Goal: Transaction & Acquisition: Purchase product/service

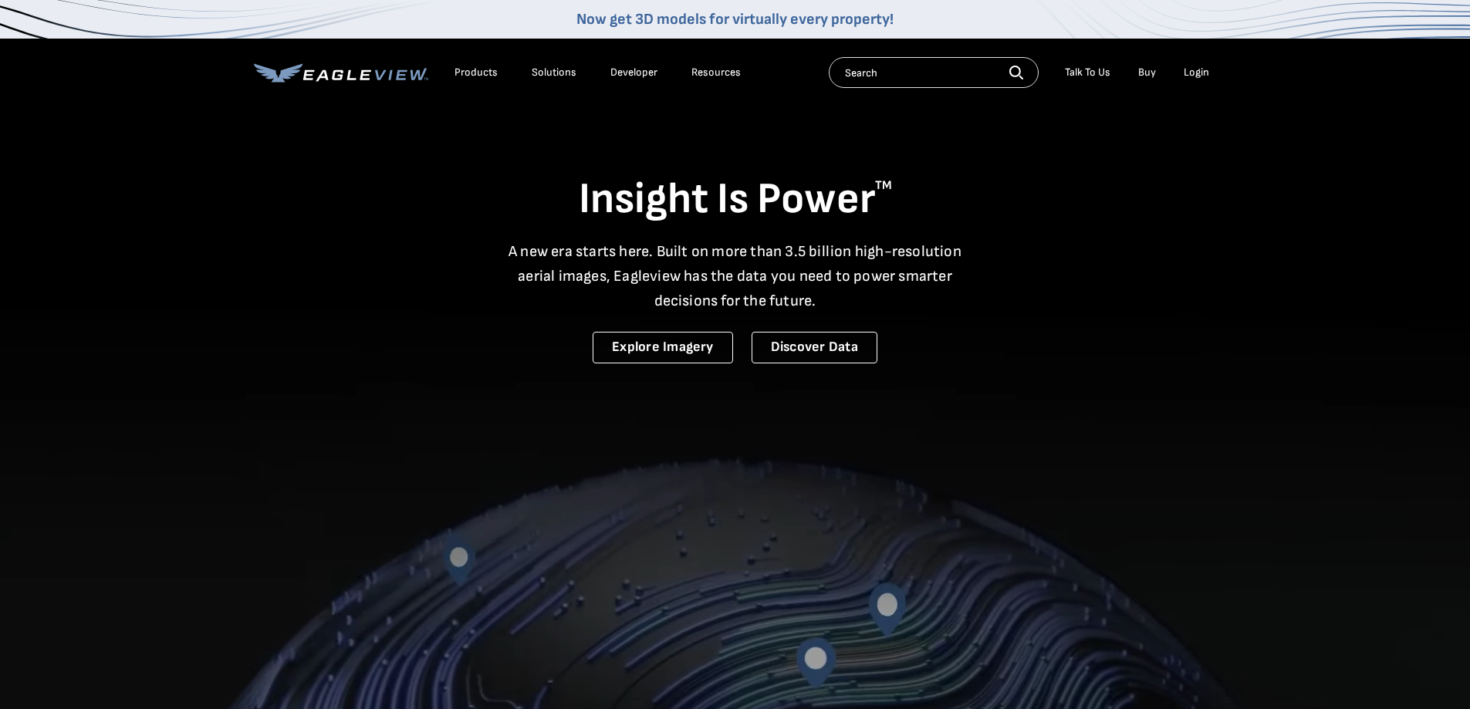
click at [1194, 74] on div "Login" at bounding box center [1195, 73] width 25 height 14
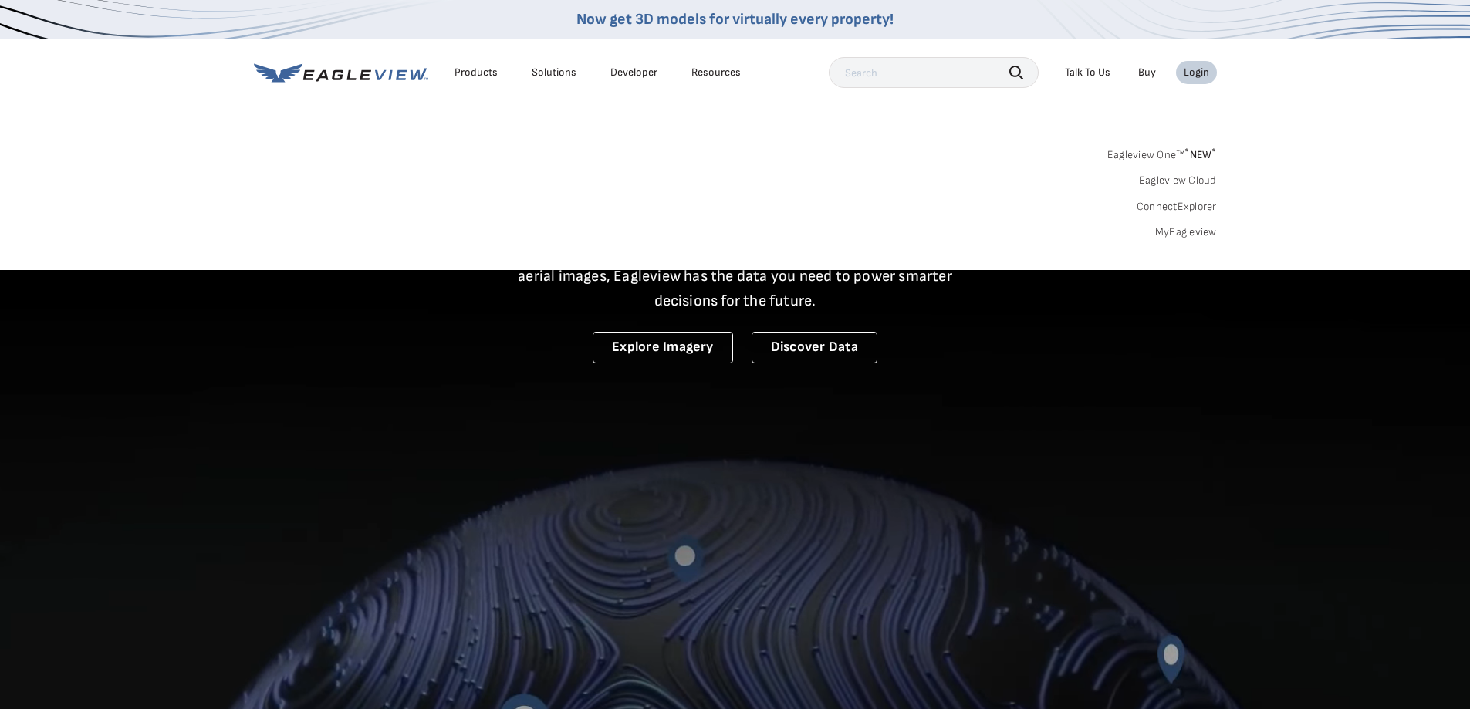
click at [1161, 226] on link "MyEagleview" at bounding box center [1186, 232] width 62 height 14
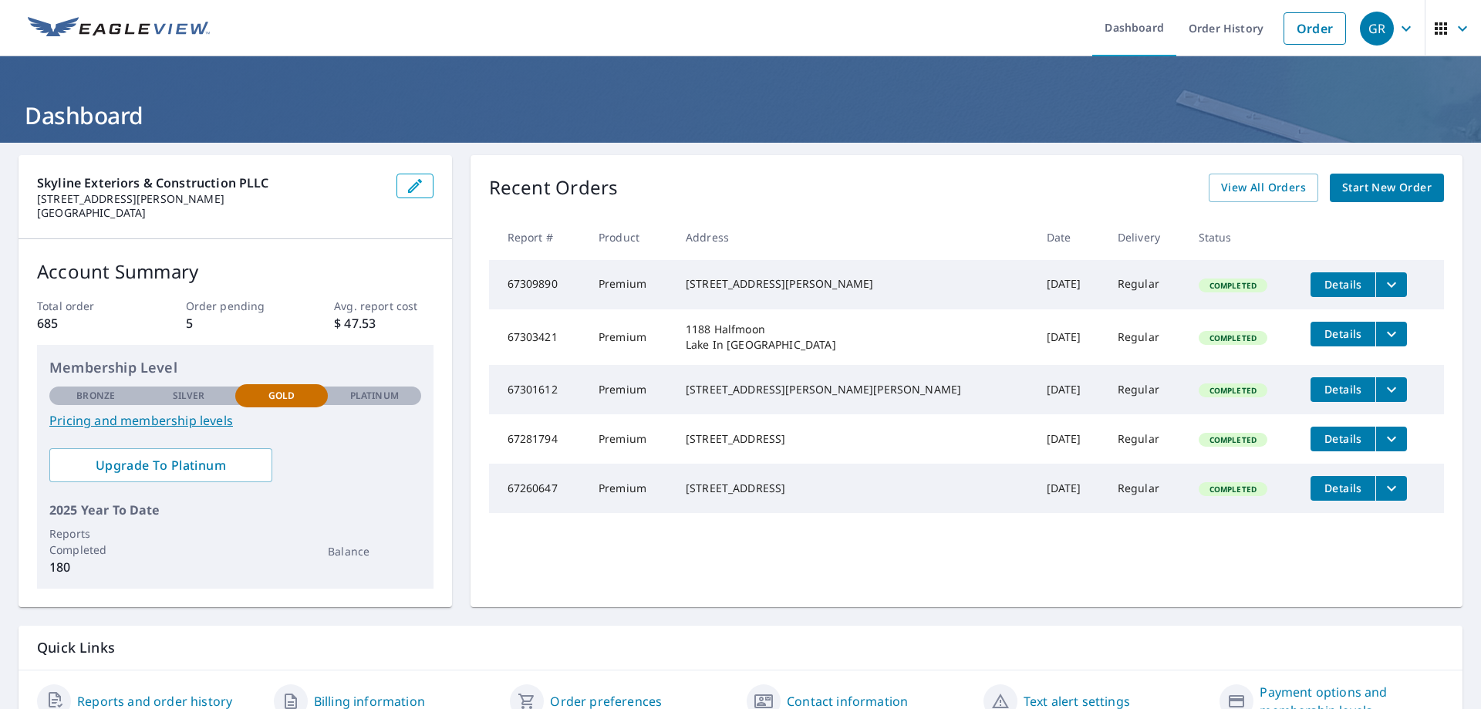
click at [1396, 196] on span "Start New Order" at bounding box center [1386, 187] width 89 height 19
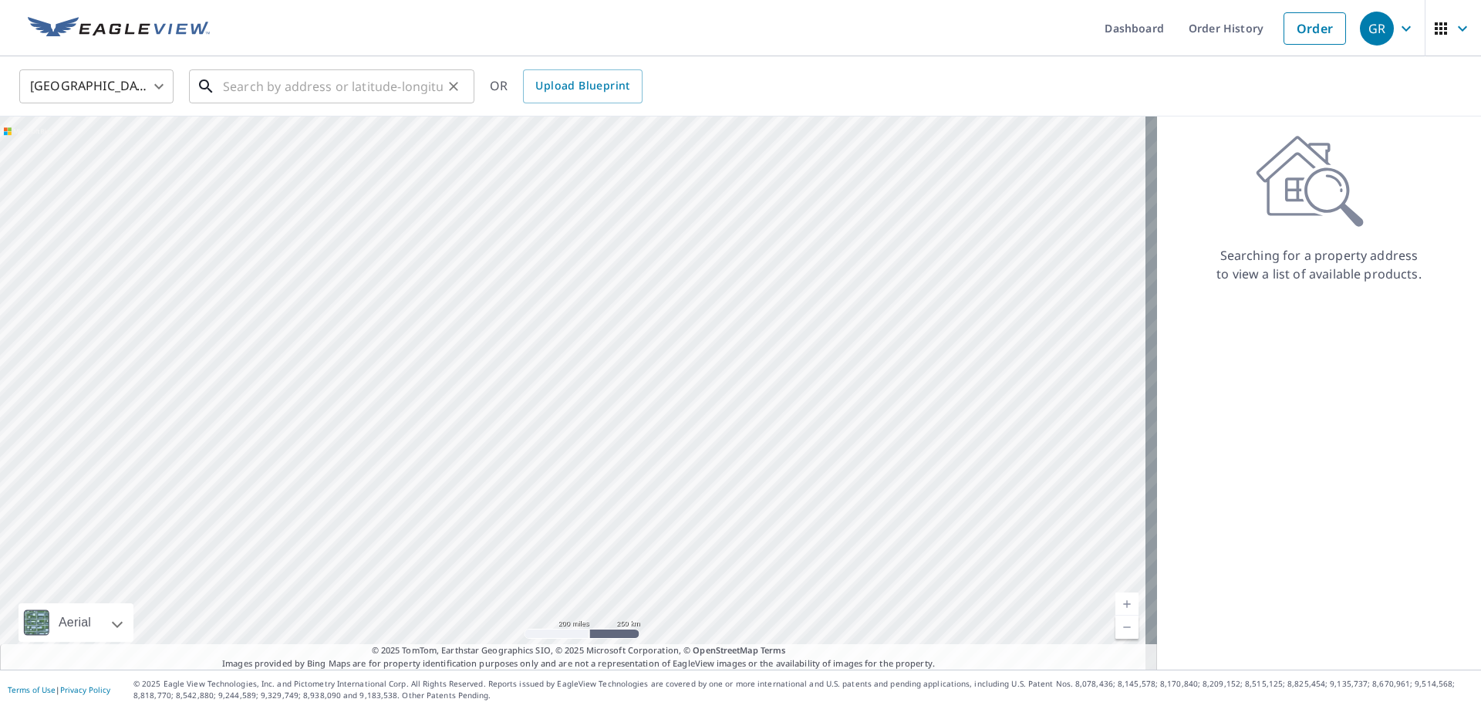
click at [420, 86] on input "text" at bounding box center [333, 86] width 220 height 43
click at [356, 84] on input "text" at bounding box center [333, 86] width 220 height 43
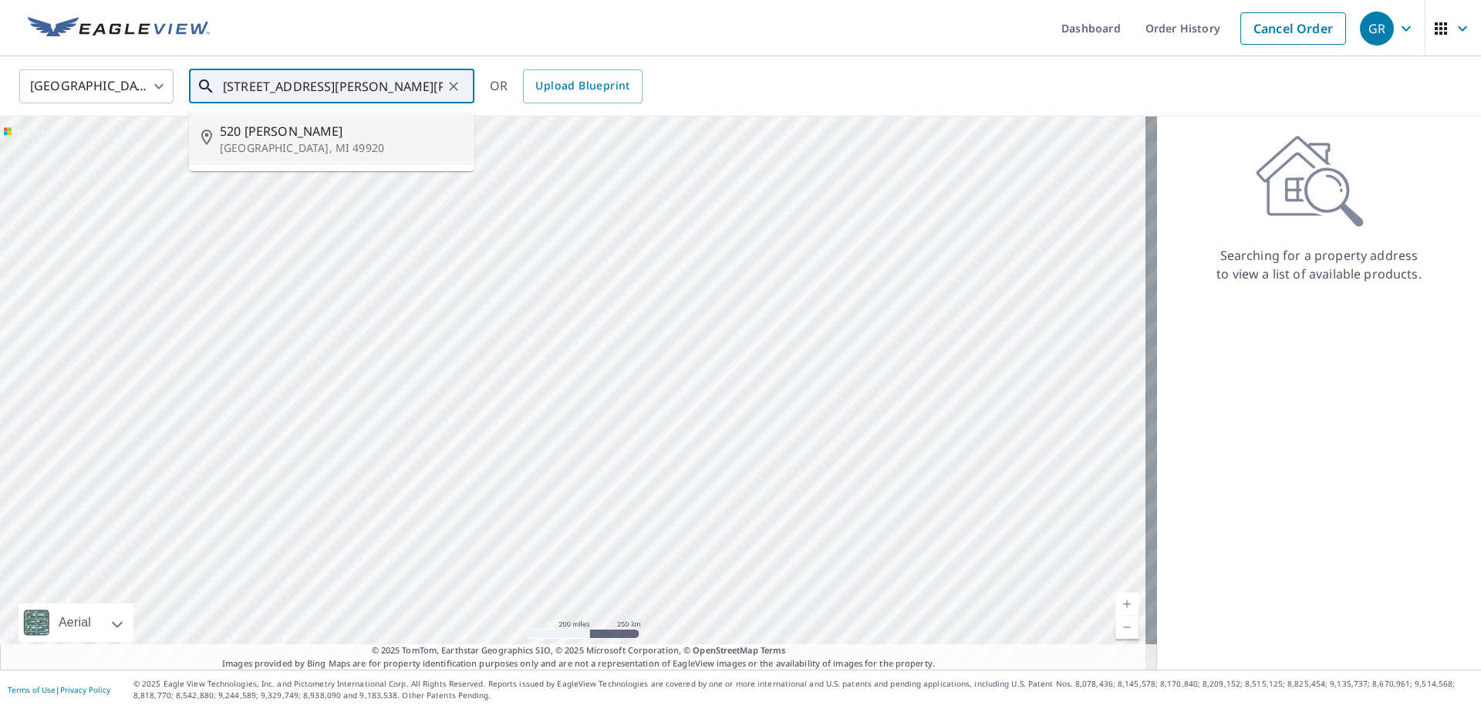
drag, startPoint x: 420, startPoint y: 94, endPoint x: 329, endPoint y: 97, distance: 90.3
click at [329, 97] on input "[STREET_ADDRESS][PERSON_NAME][PERSON_NAME]" at bounding box center [333, 86] width 220 height 43
click at [376, 93] on input "[STREET_ADDRESS][PERSON_NAME][PERSON_NAME]" at bounding box center [333, 86] width 220 height 43
drag, startPoint x: 376, startPoint y: 93, endPoint x: 273, endPoint y: 94, distance: 102.6
click at [273, 94] on input "[STREET_ADDRESS][PERSON_NAME][PERSON_NAME]" at bounding box center [333, 86] width 220 height 43
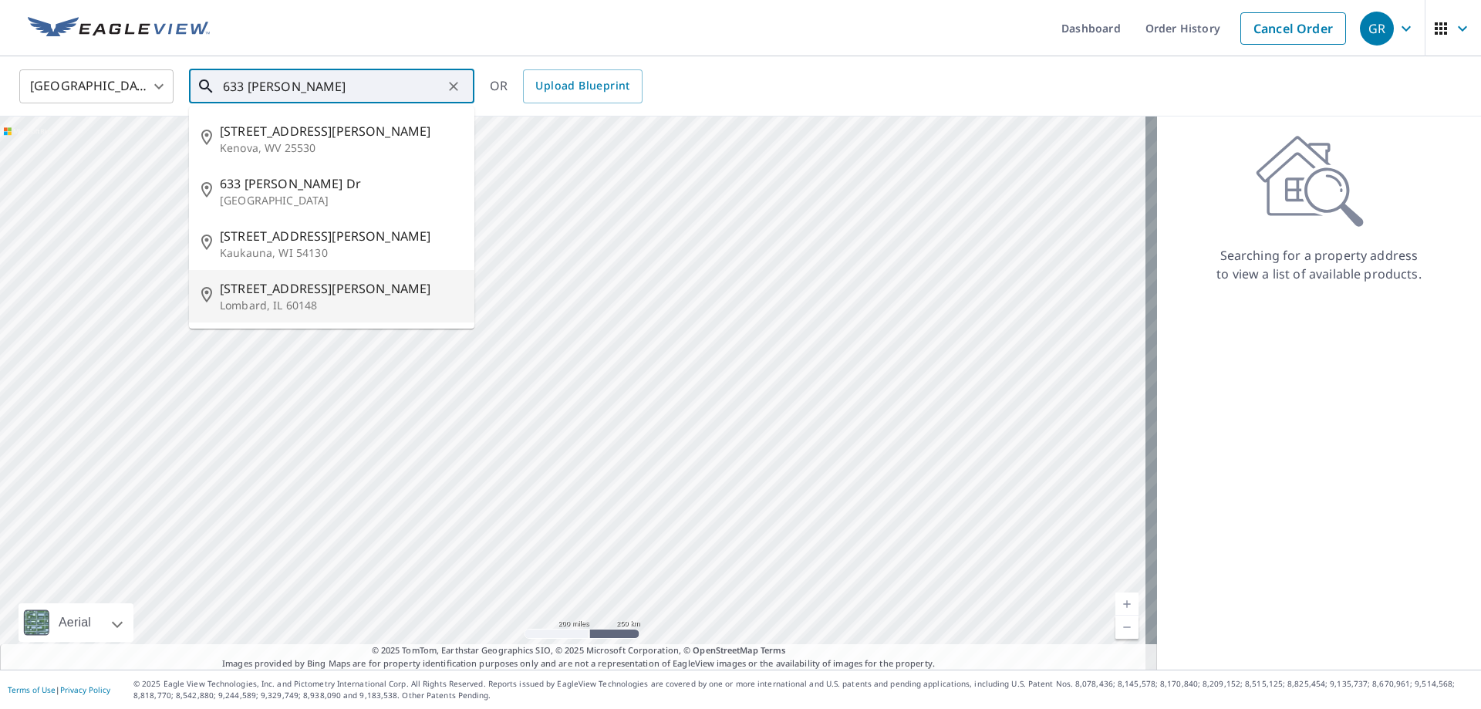
click at [288, 296] on span "[STREET_ADDRESS][PERSON_NAME]" at bounding box center [341, 288] width 242 height 19
type input "[STREET_ADDRESS][PERSON_NAME]"
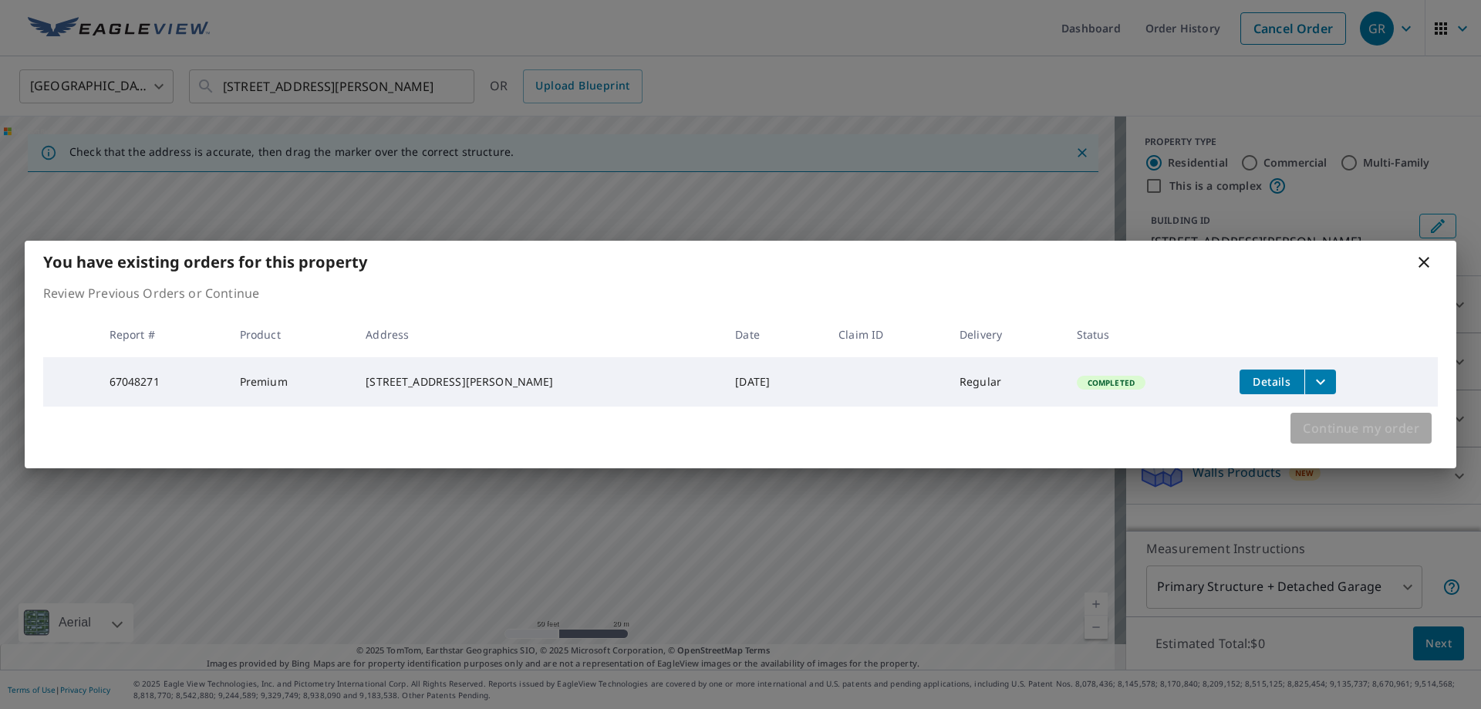
click at [1312, 425] on span "Continue my order" at bounding box center [1361, 428] width 116 height 22
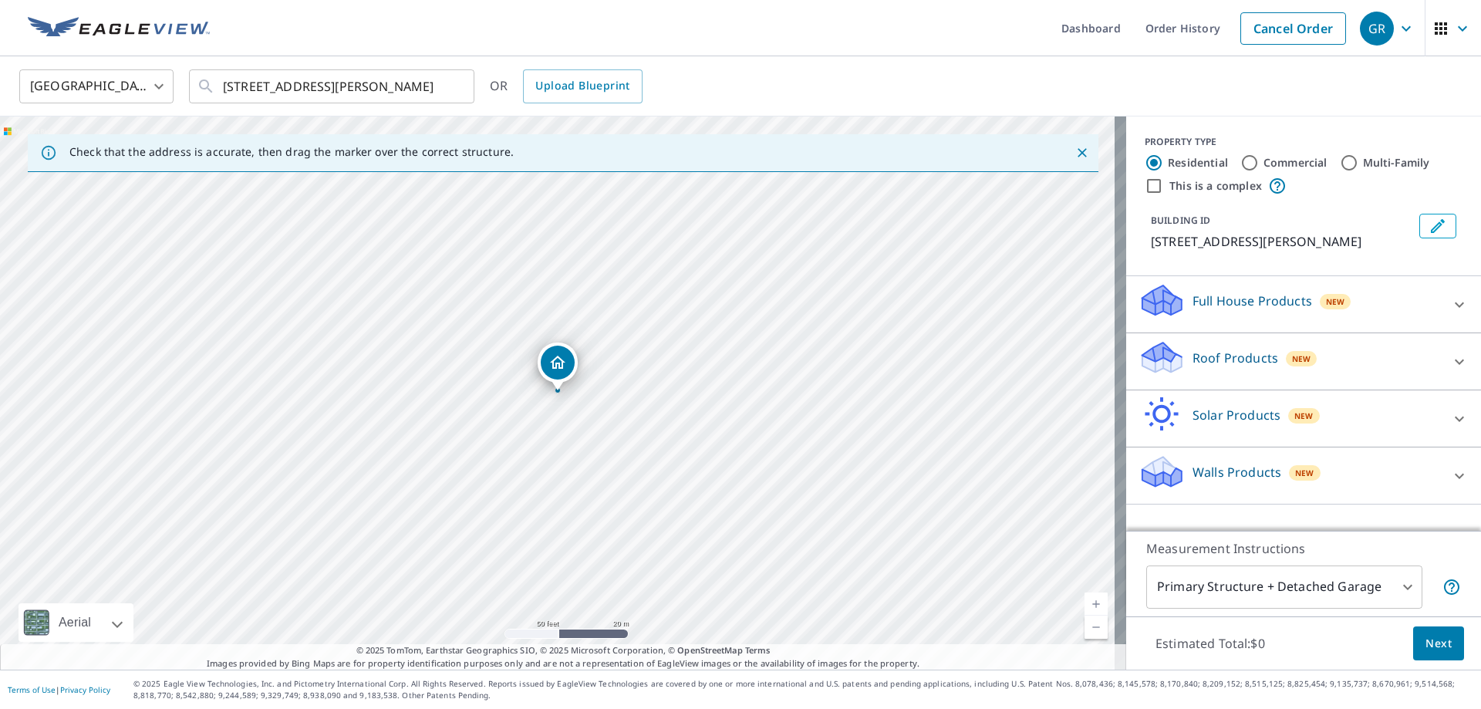
click at [1302, 316] on div "Full House Products New" at bounding box center [1290, 304] width 302 height 44
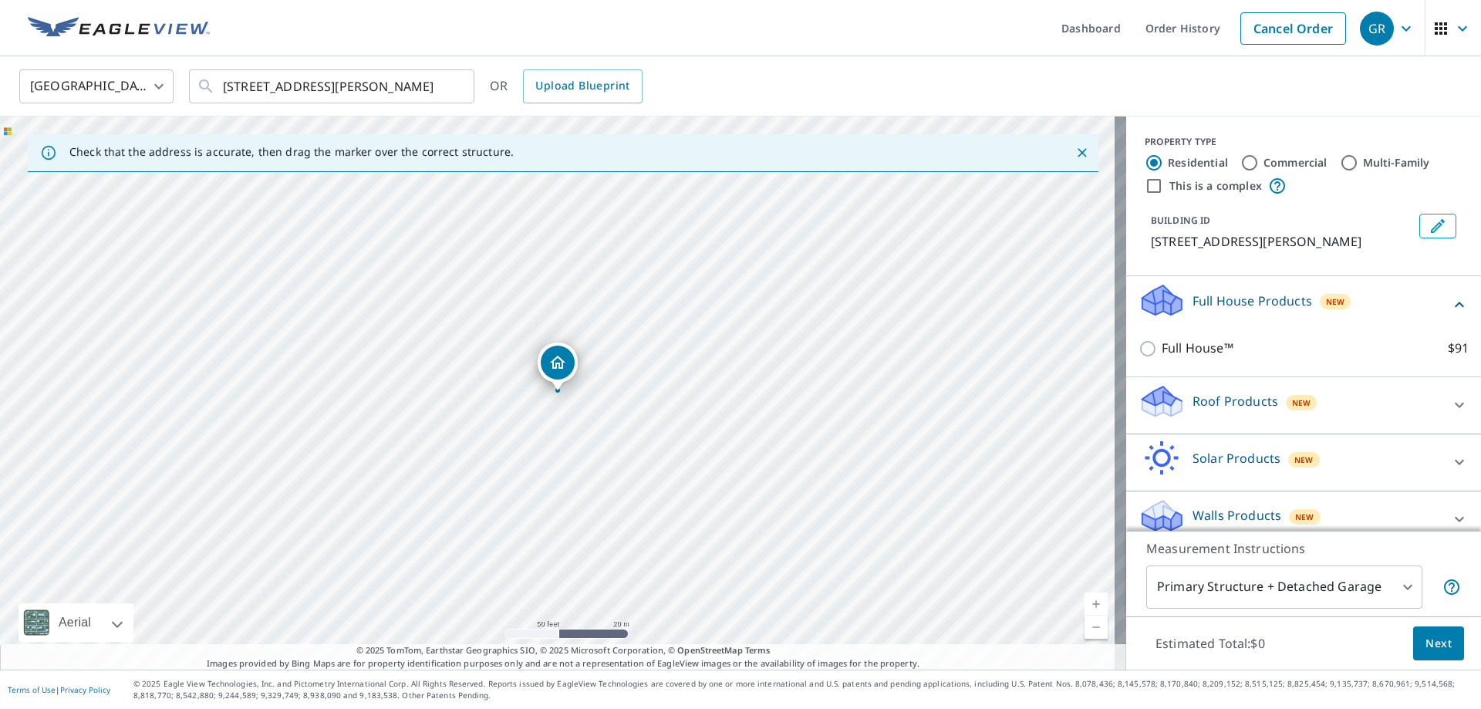
click at [1302, 316] on div "Full House Products New" at bounding box center [1295, 304] width 312 height 44
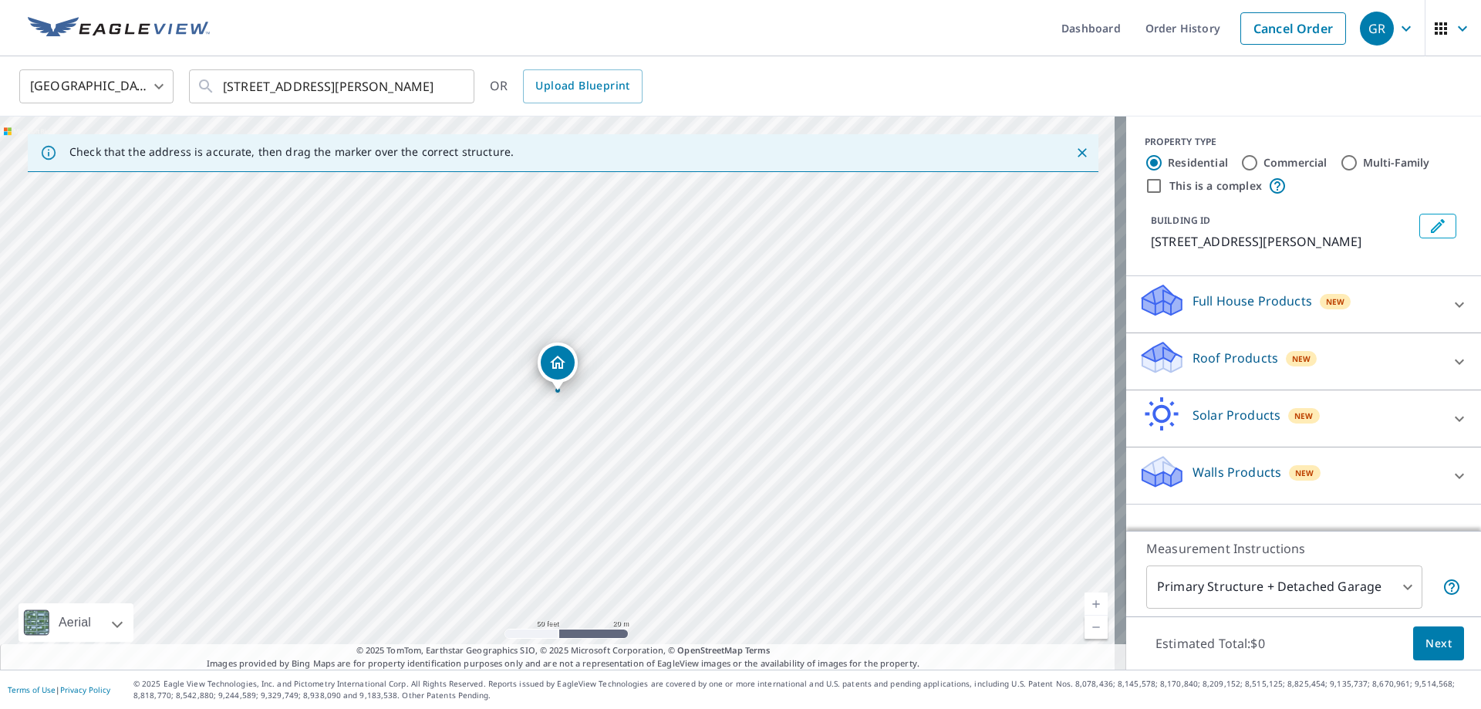
click at [1281, 367] on div "Roof Products New" at bounding box center [1290, 361] width 302 height 44
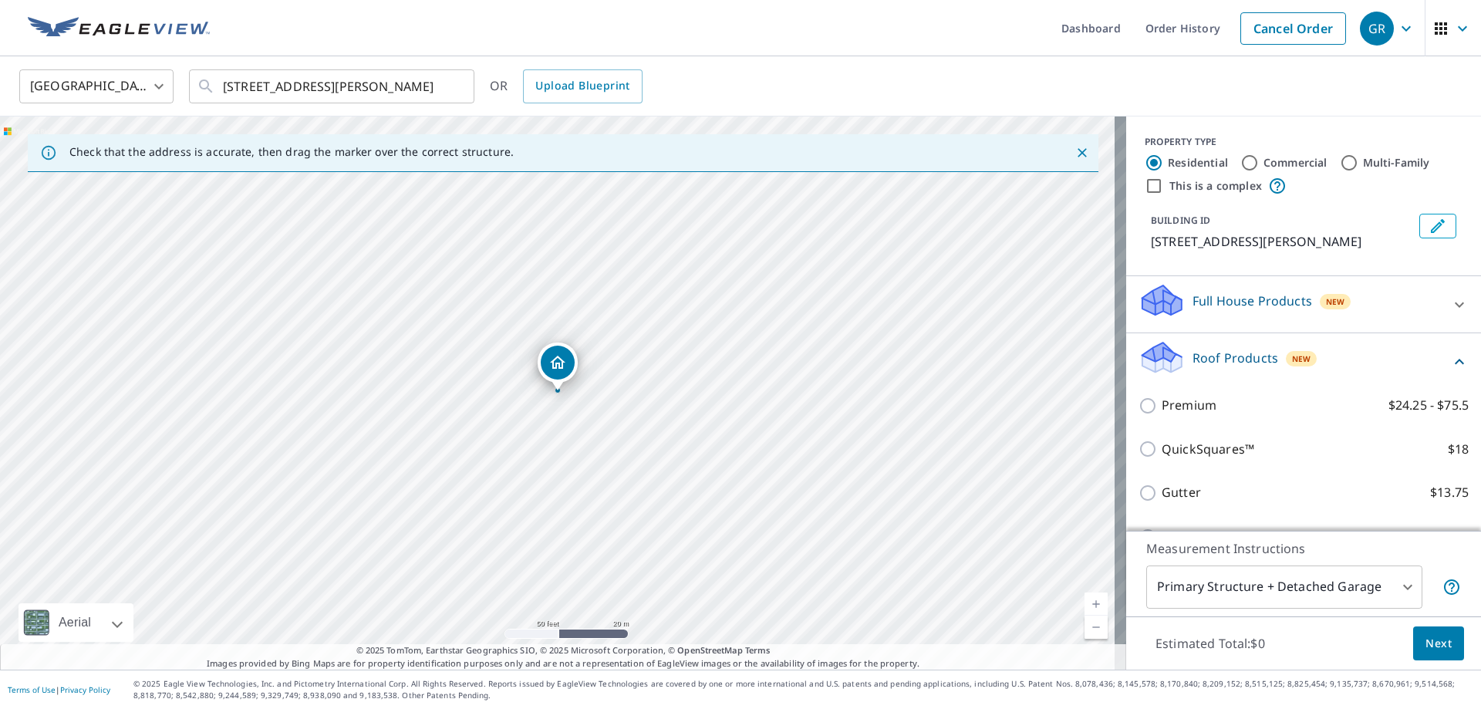
click at [1281, 367] on div "Roof Products New" at bounding box center [1295, 361] width 312 height 44
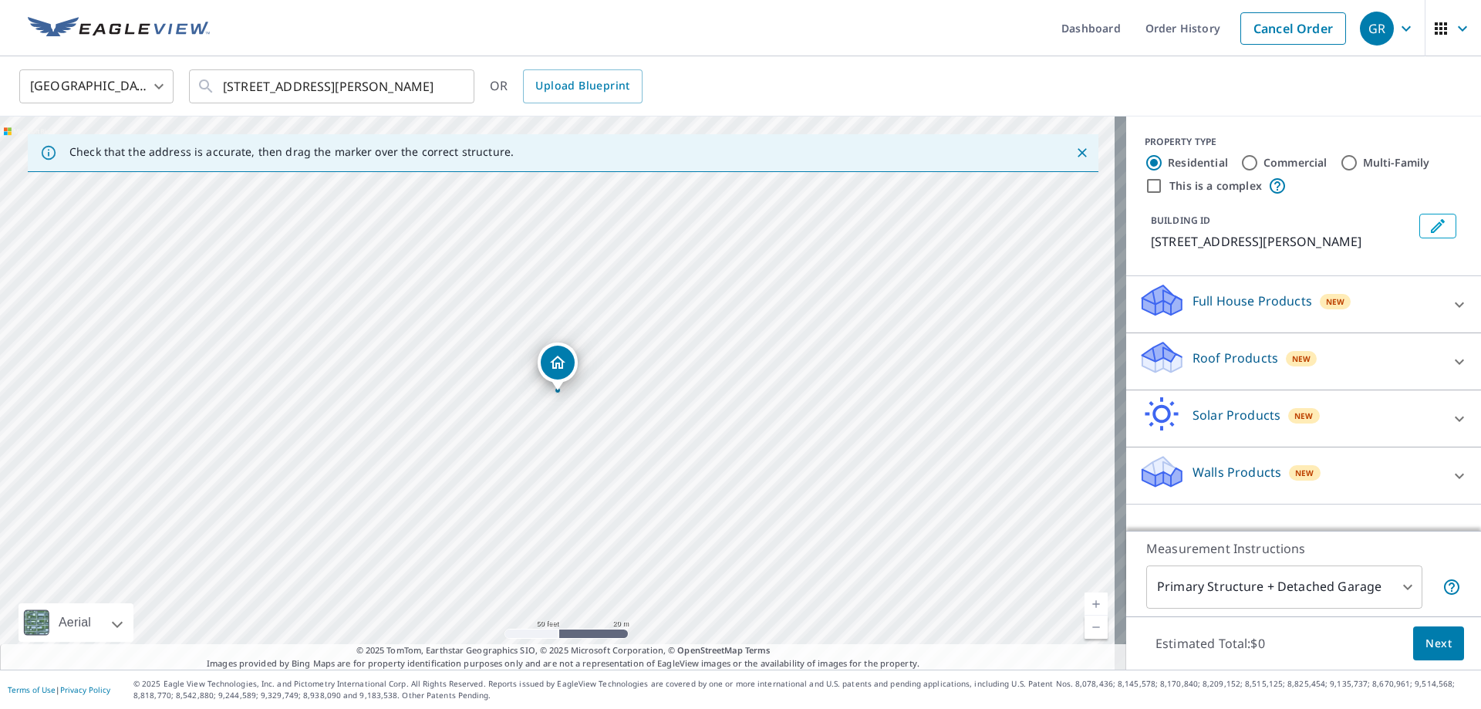
click at [1281, 367] on div "Roof Products New" at bounding box center [1290, 361] width 302 height 44
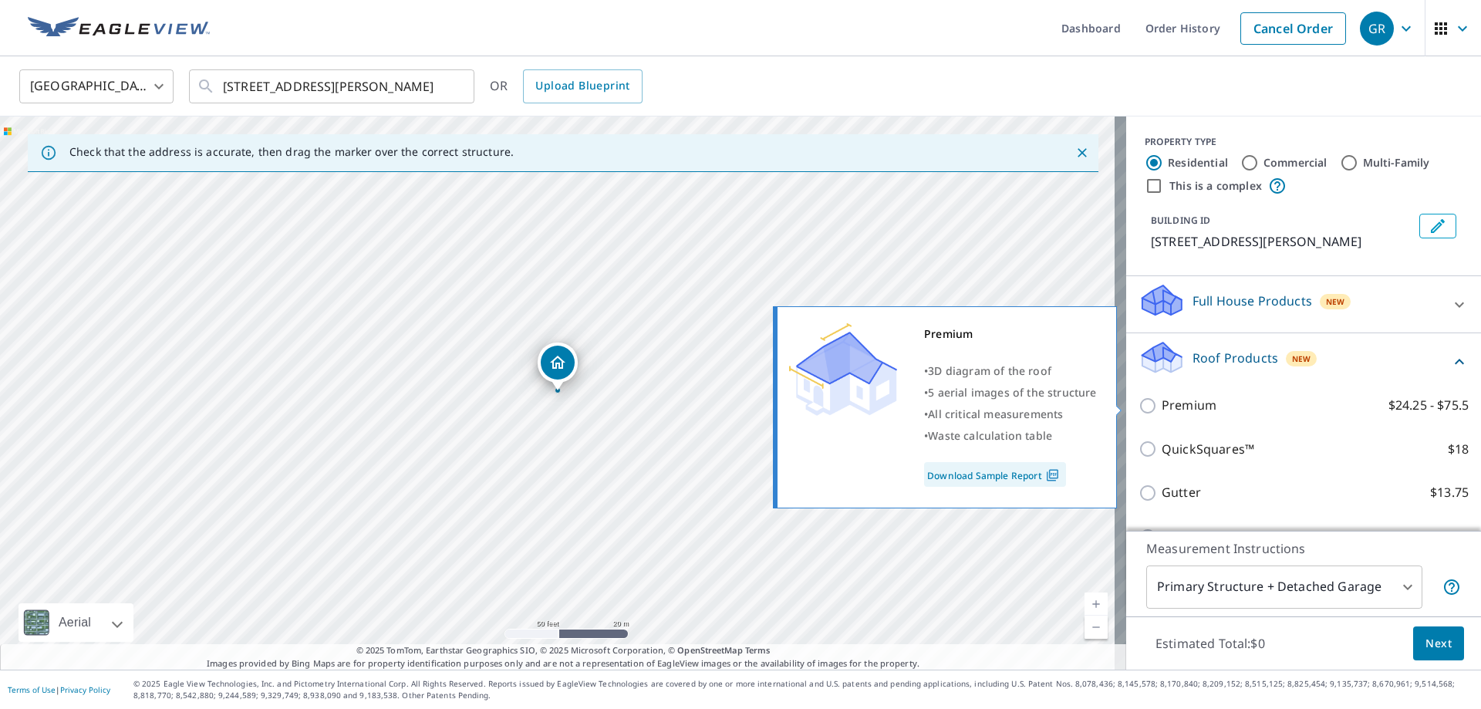
click at [1240, 403] on label "Premium $24.25 - $75.5" at bounding box center [1315, 405] width 307 height 19
click at [1162, 403] on input "Premium $24.25 - $75.5" at bounding box center [1150, 406] width 23 height 19
checkbox input "true"
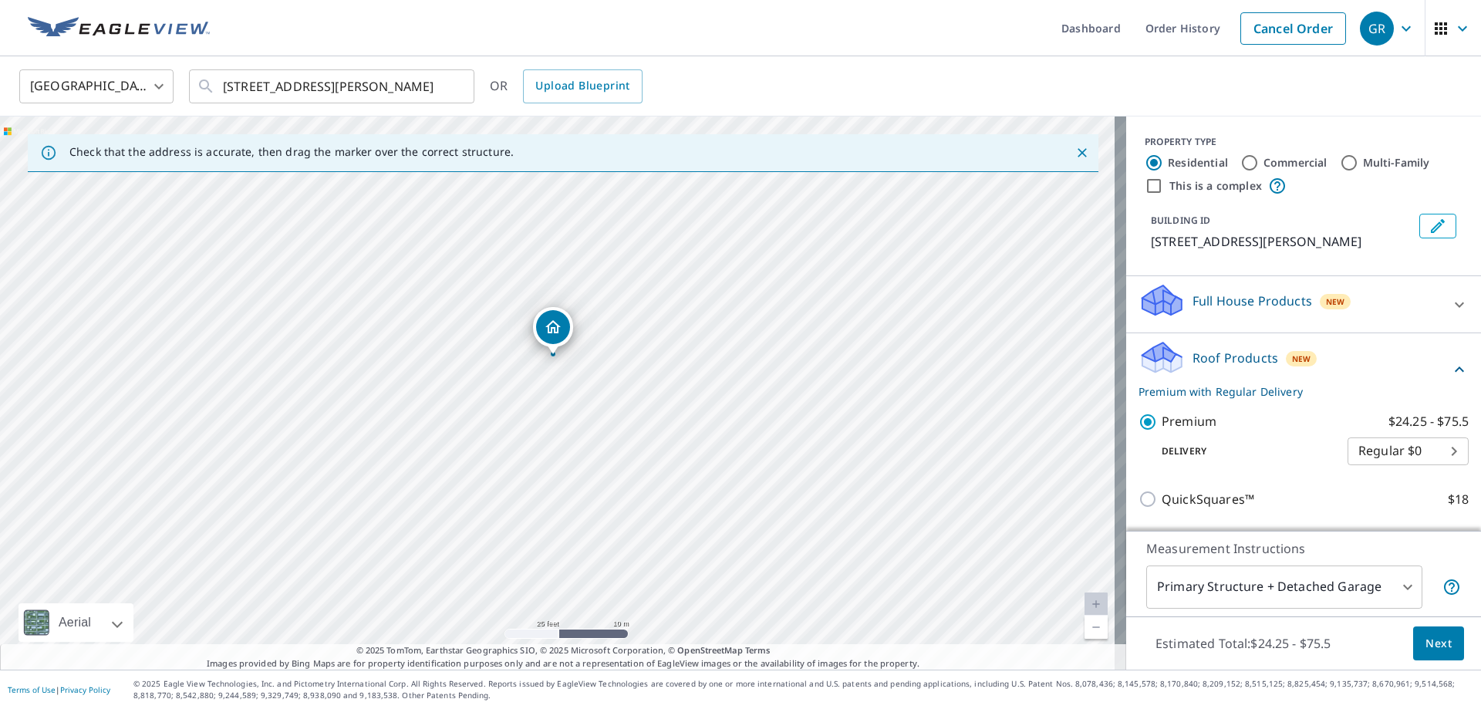
scroll to position [199, 0]
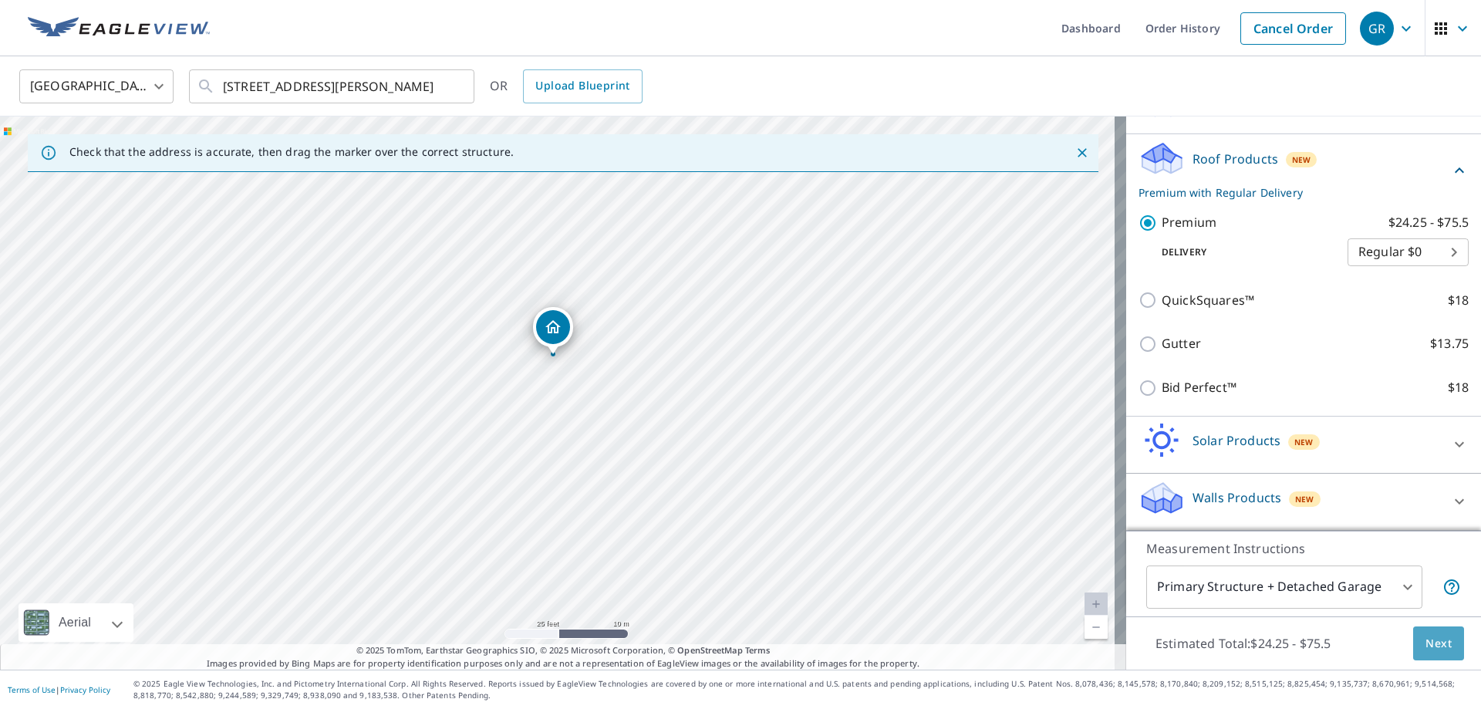
click at [1430, 643] on span "Next" at bounding box center [1439, 643] width 26 height 19
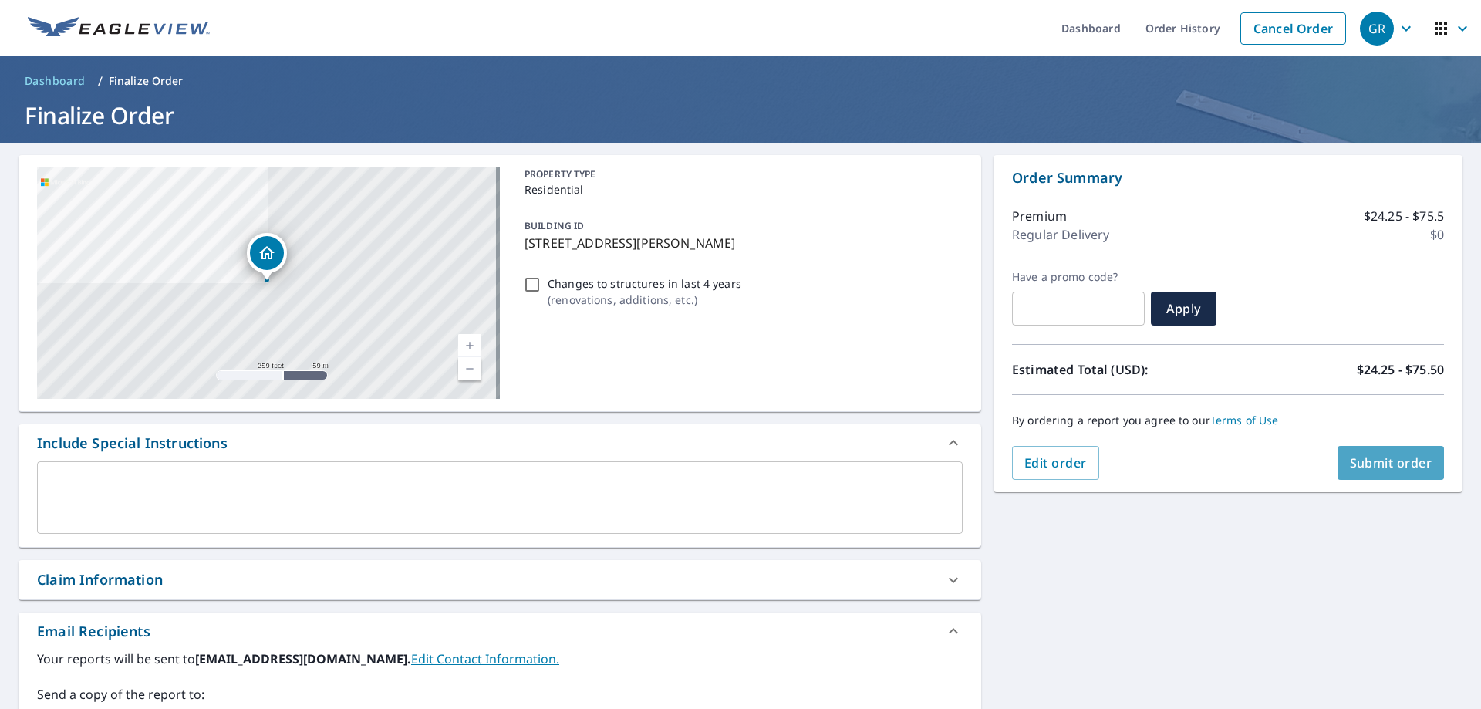
click at [1338, 462] on button "Submit order" at bounding box center [1391, 463] width 107 height 34
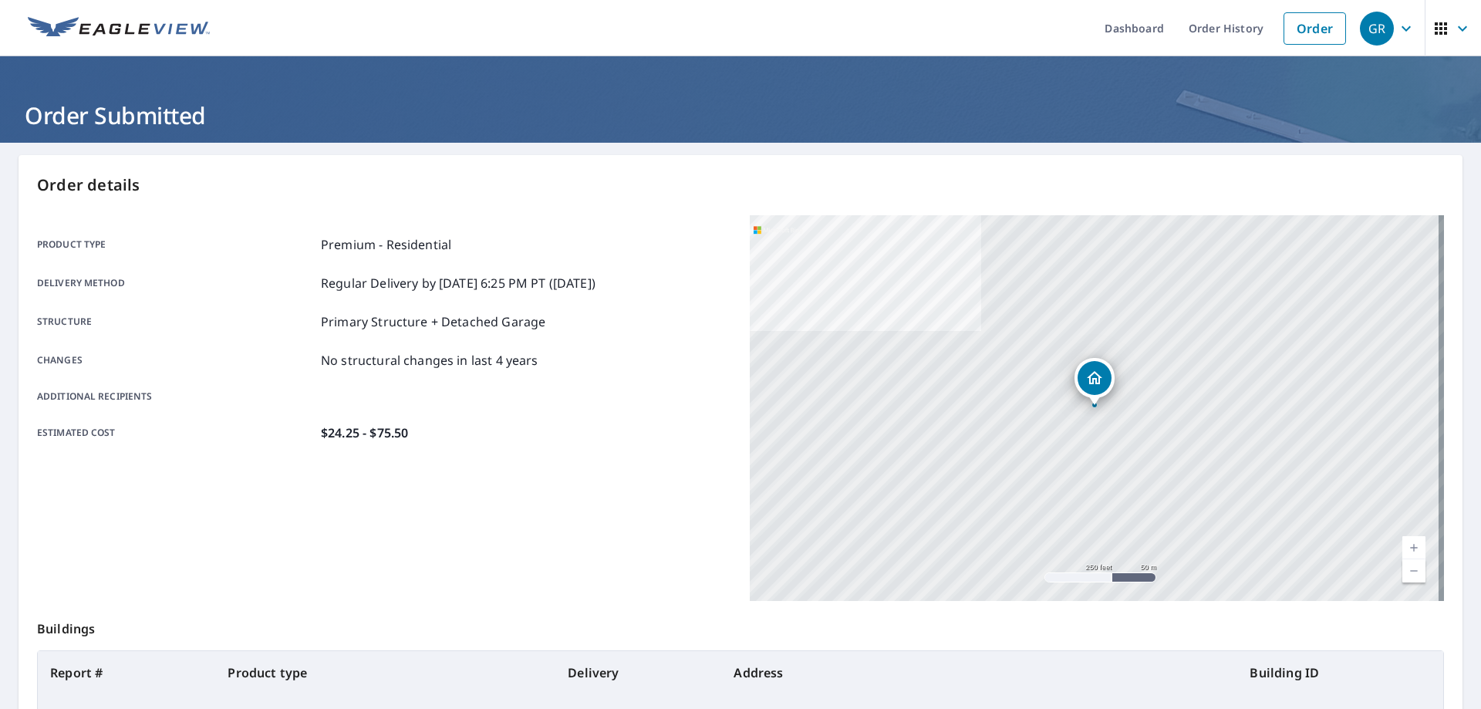
scroll to position [199, 0]
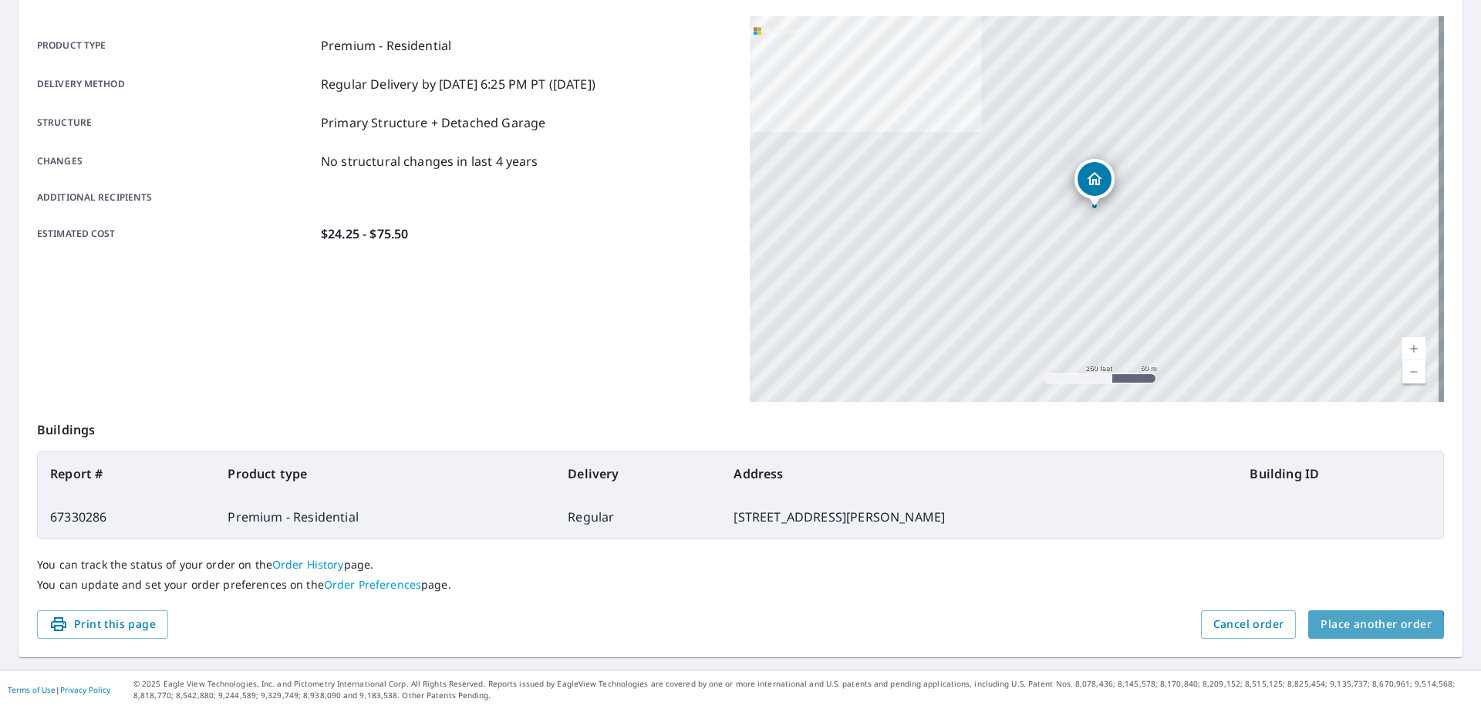
click at [1342, 635] on button "Place another order" at bounding box center [1376, 624] width 136 height 29
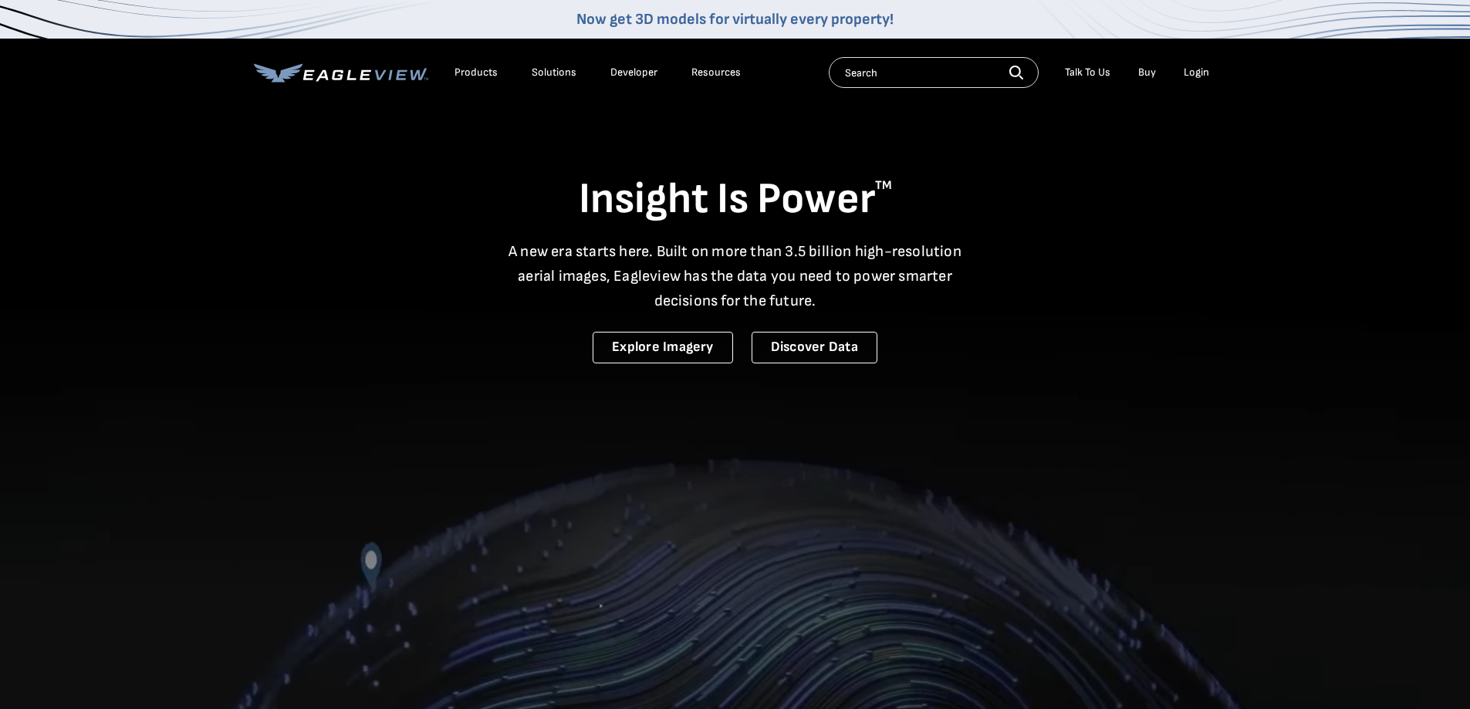
click at [1197, 78] on div "Login" at bounding box center [1195, 73] width 25 height 14
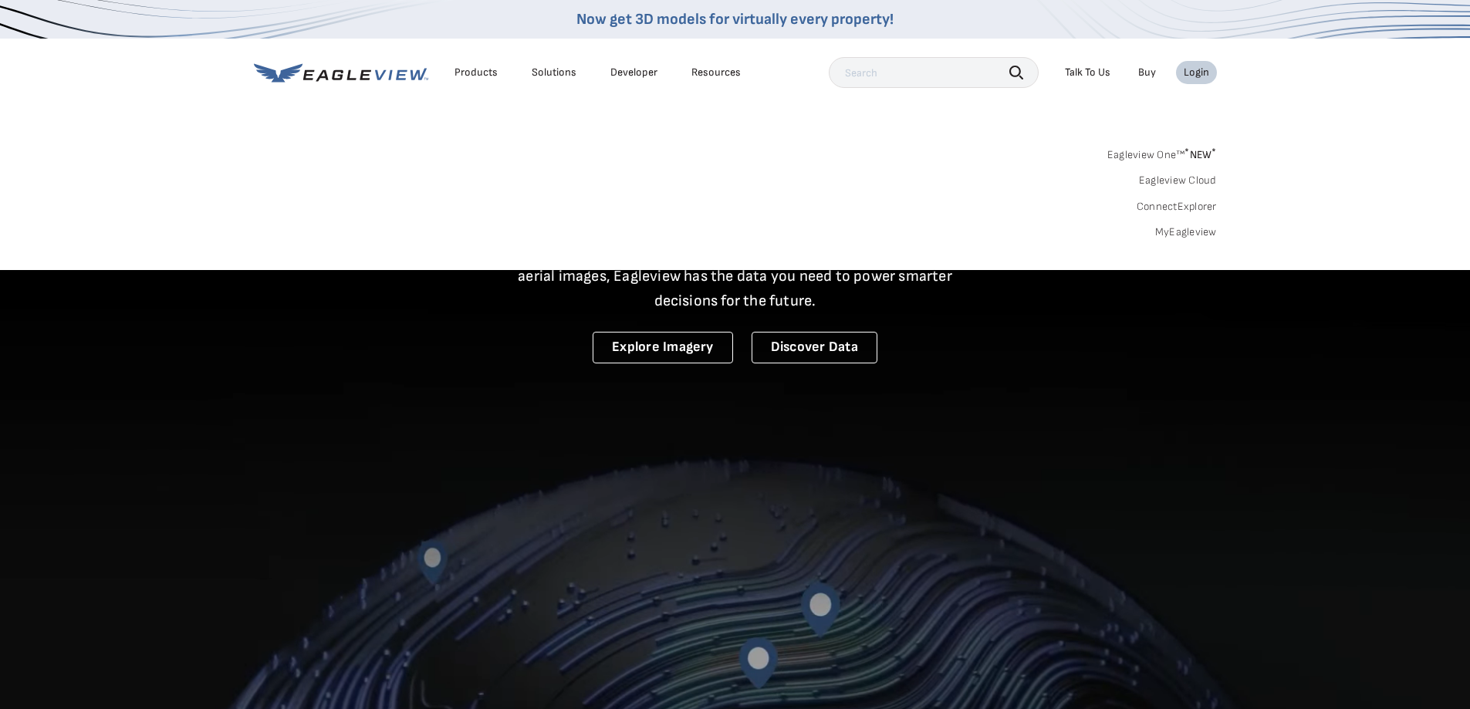
click at [1197, 76] on div "Login" at bounding box center [1195, 73] width 25 height 14
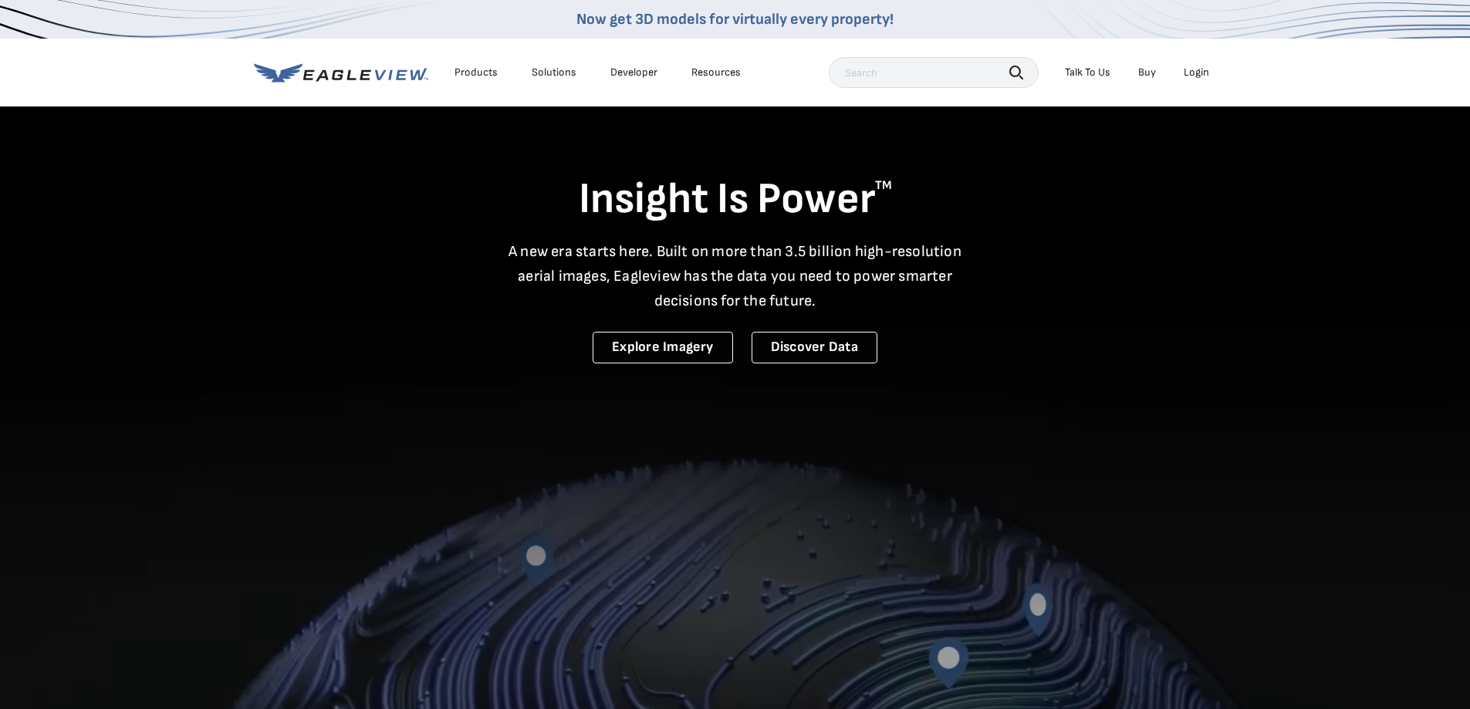
click at [1197, 76] on div "Login" at bounding box center [1195, 73] width 25 height 14
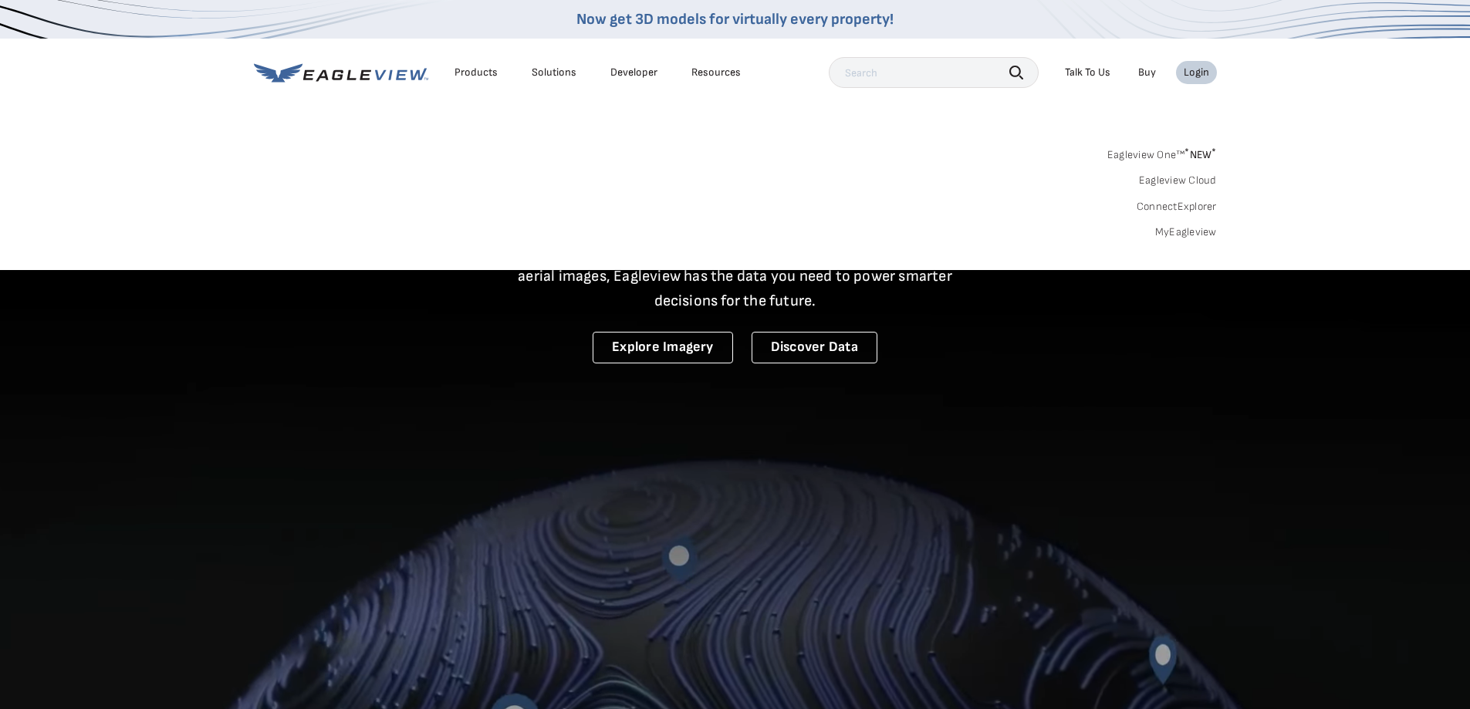
click at [1181, 225] on link "MyEagleview" at bounding box center [1186, 232] width 62 height 14
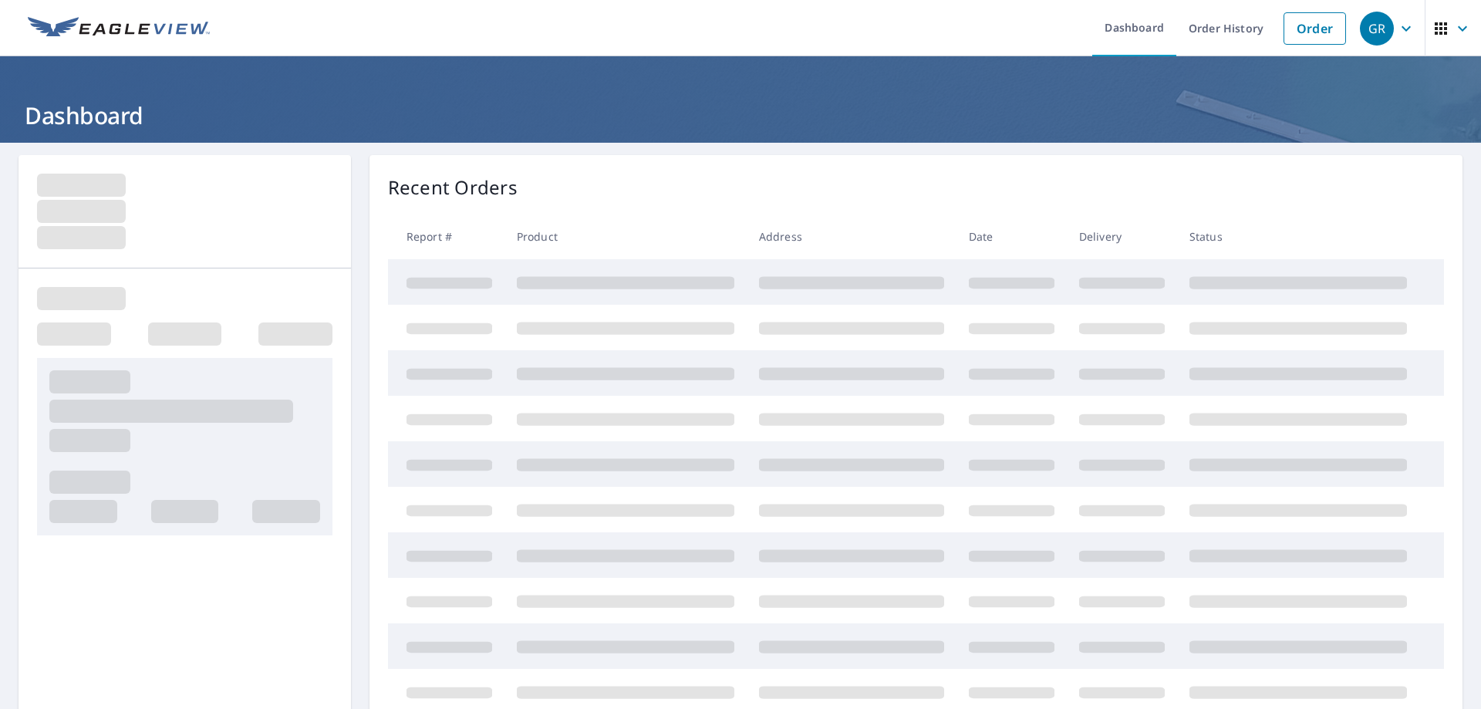
click at [1370, 32] on div "GR" at bounding box center [1377, 29] width 34 height 34
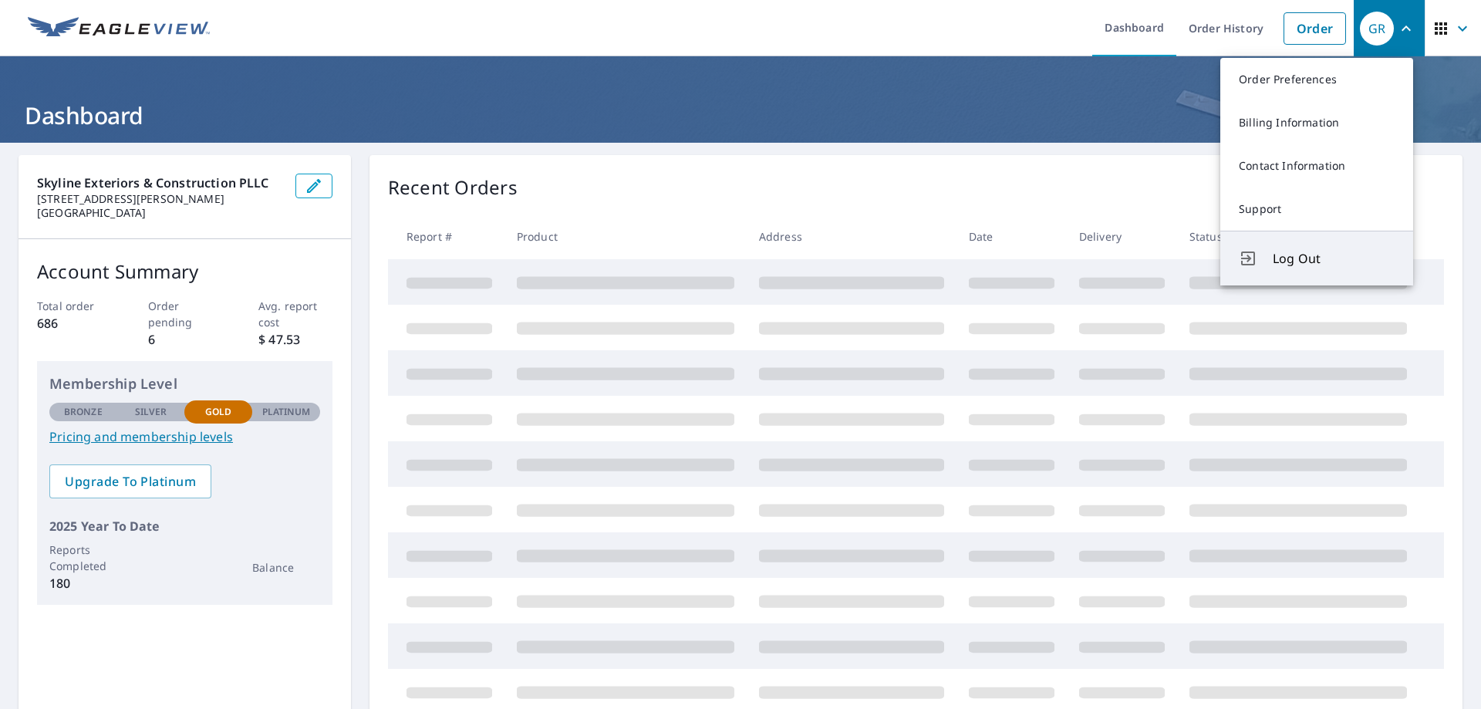
click at [1275, 276] on button "Log Out" at bounding box center [1317, 258] width 193 height 55
